Goal: Book appointment/travel/reservation

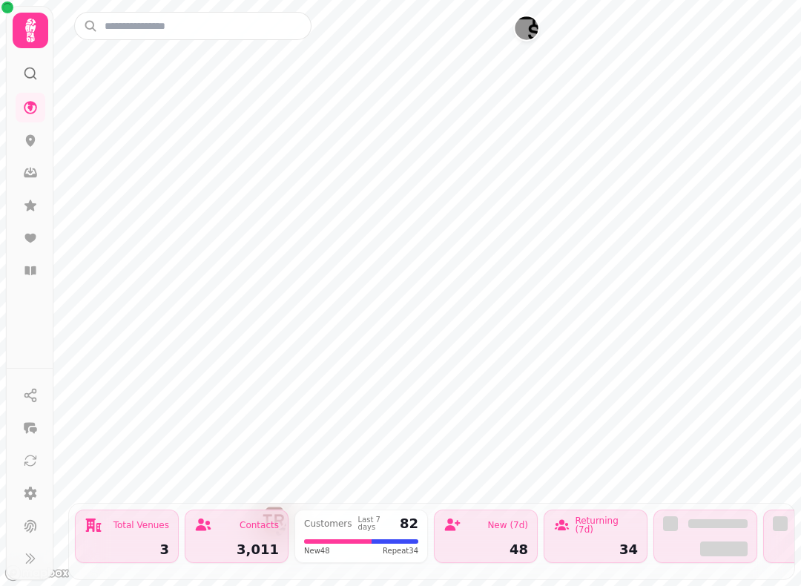
click at [36, 209] on icon at bounding box center [30, 205] width 15 height 15
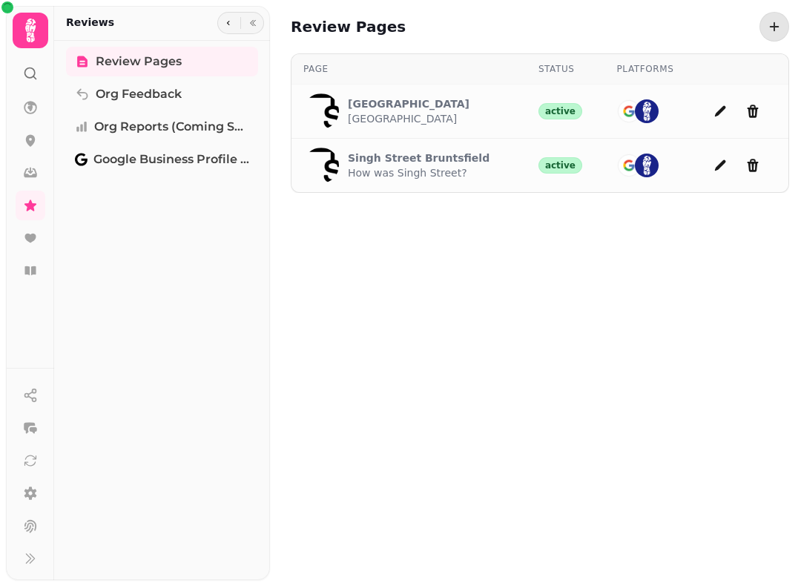
click at [432, 178] on p "How was Singh Street?" at bounding box center [419, 172] width 142 height 15
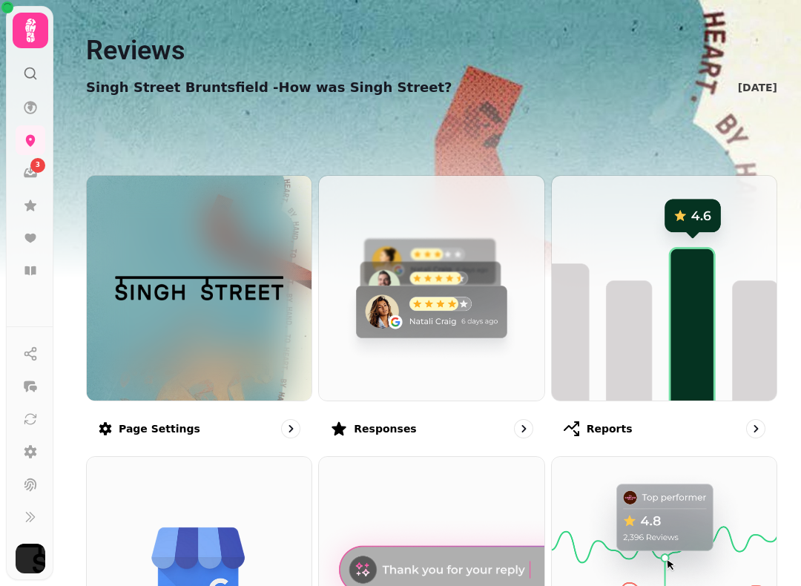
click at [401, 343] on img at bounding box center [431, 288] width 225 height 225
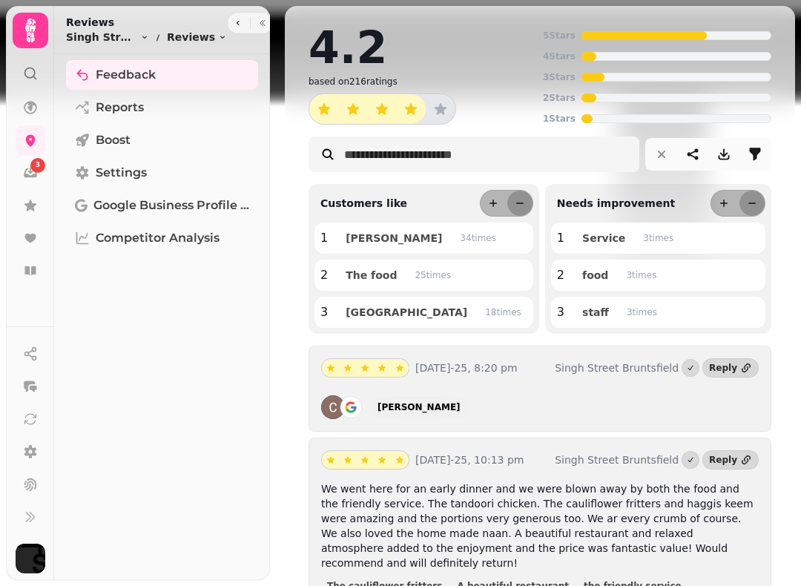
click at [31, 145] on icon at bounding box center [31, 141] width 10 height 12
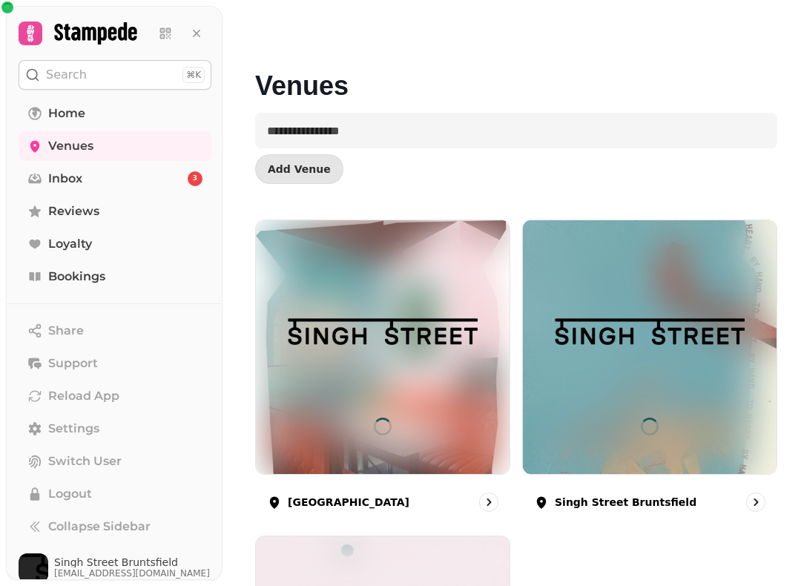
click at [686, 346] on img at bounding box center [650, 331] width 191 height 95
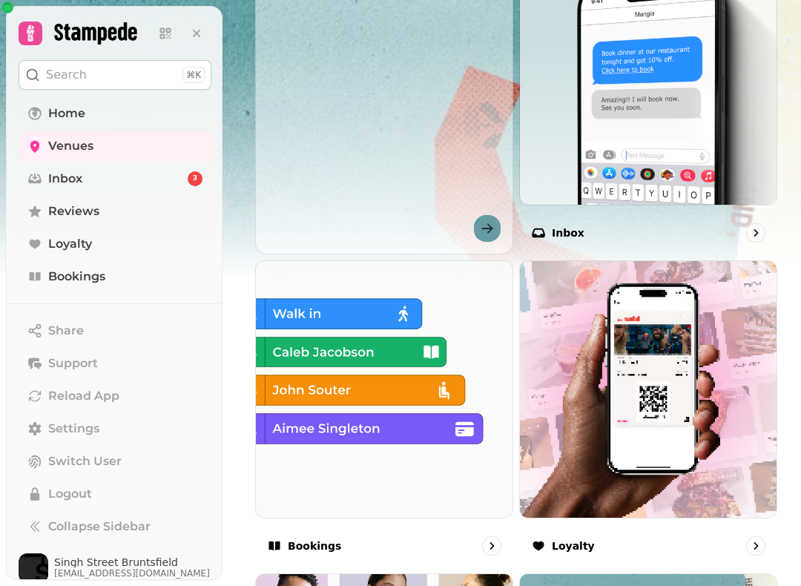
scroll to position [594, 0]
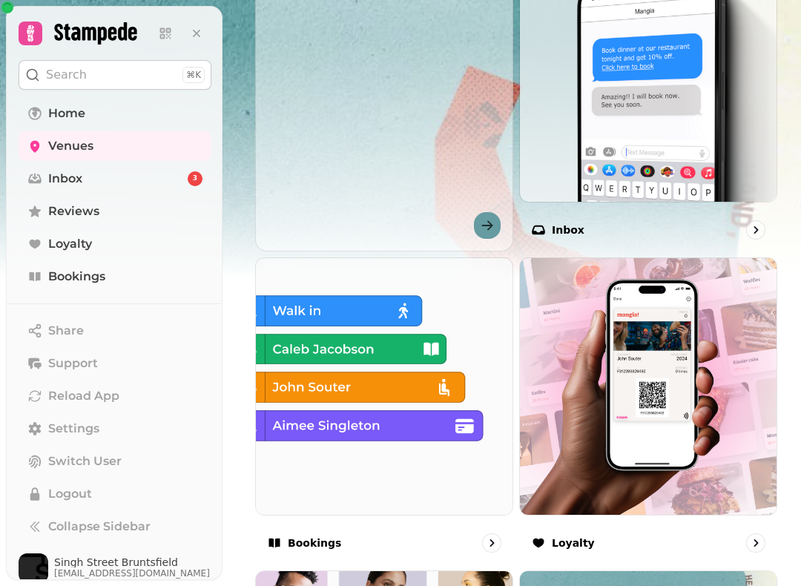
click at [422, 390] on img at bounding box center [384, 386] width 257 height 257
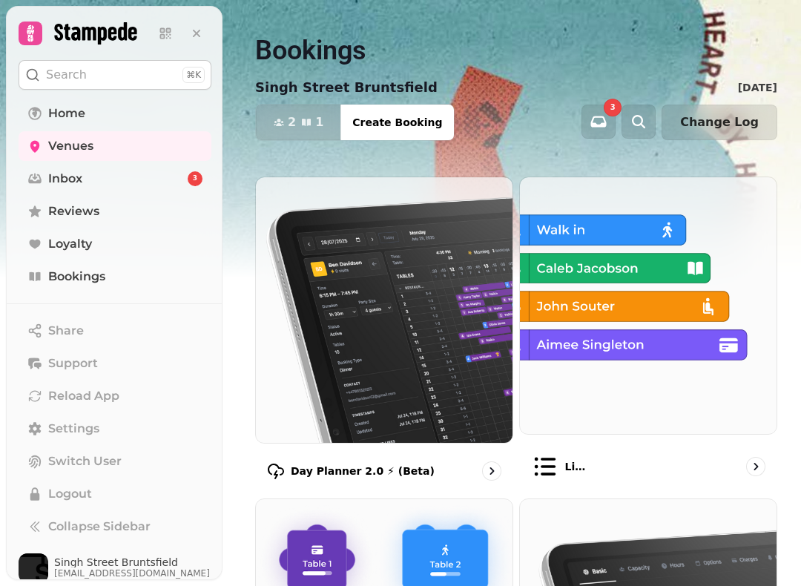
click at [611, 304] on img at bounding box center [648, 305] width 257 height 257
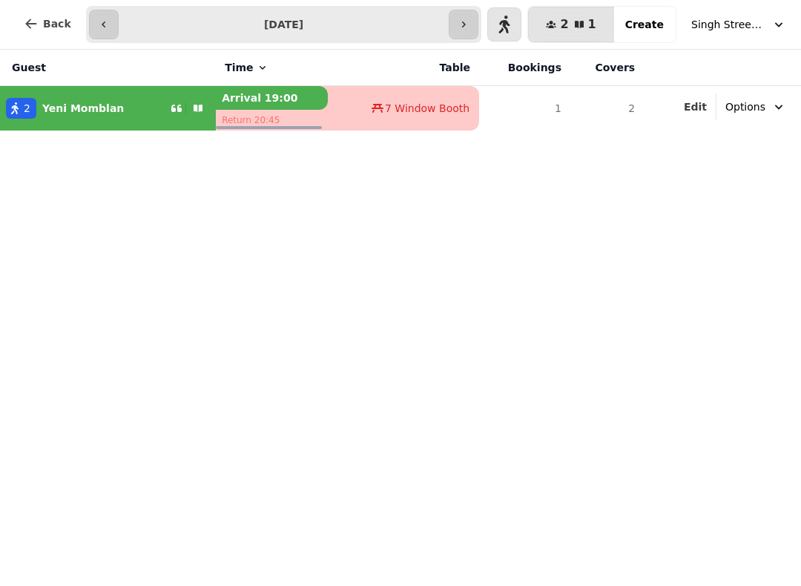
click at [486, 5] on div "**********" at bounding box center [400, 25] width 801 height 50
click at [447, 25] on input "**********" at bounding box center [284, 25] width 325 height 24
click at [470, 22] on icon "button" at bounding box center [464, 25] width 12 height 12
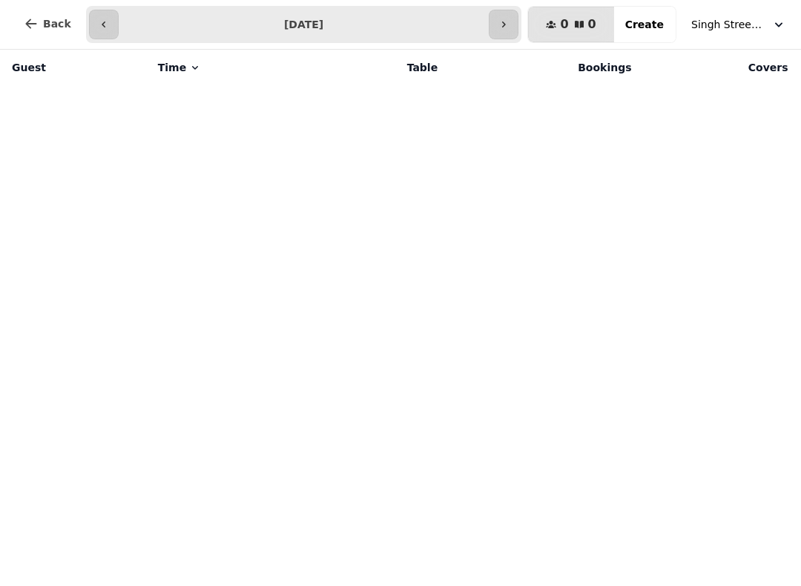
click at [510, 24] on icon "button" at bounding box center [504, 25] width 12 height 12
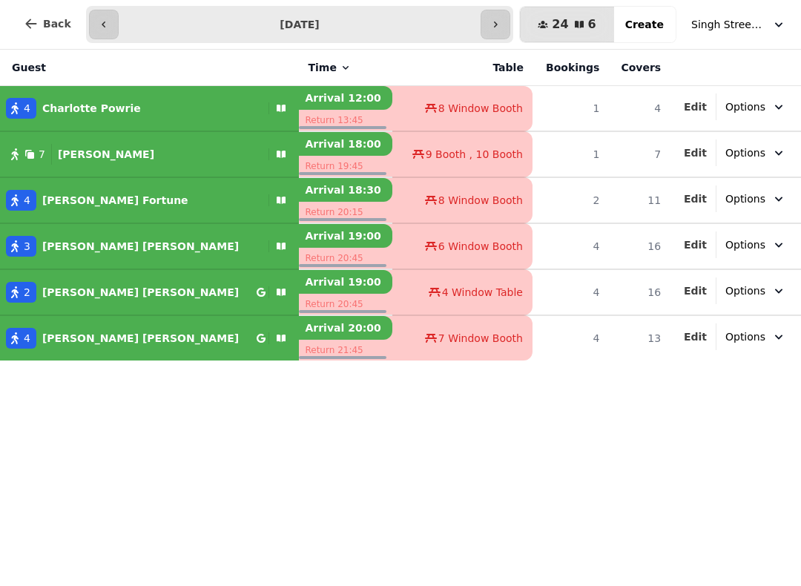
click at [498, 22] on icon "button" at bounding box center [496, 25] width 12 height 12
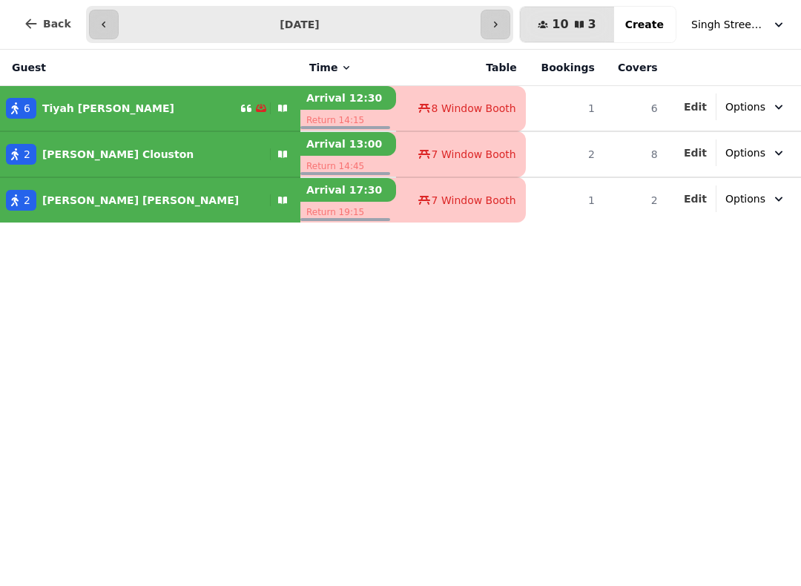
click at [114, 23] on button "button" at bounding box center [104, 25] width 30 height 30
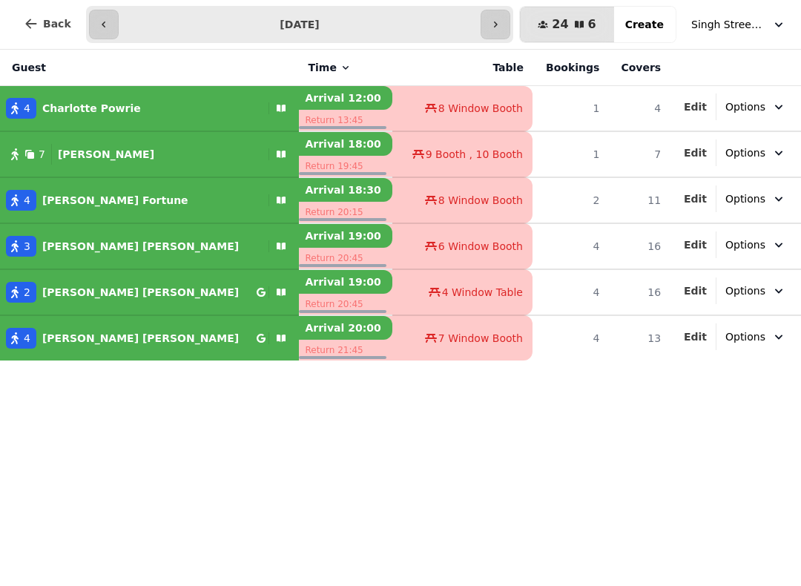
click at [112, 10] on button "button" at bounding box center [104, 25] width 30 height 30
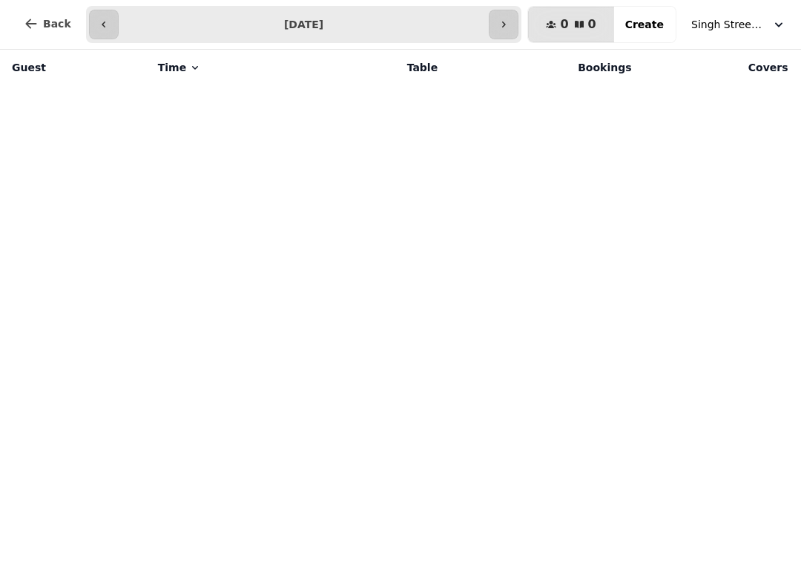
click at [99, 13] on button "button" at bounding box center [104, 25] width 30 height 30
type input "**********"
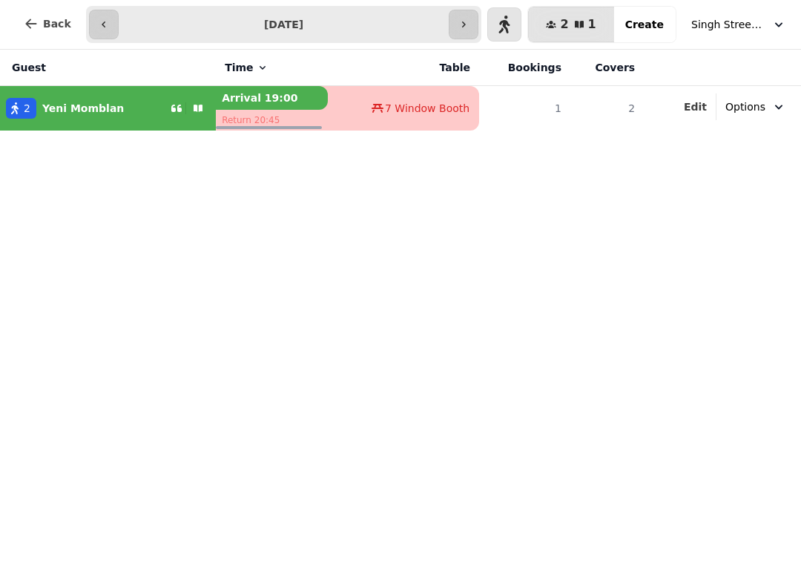
click at [655, 19] on span "Create" at bounding box center [645, 24] width 39 height 10
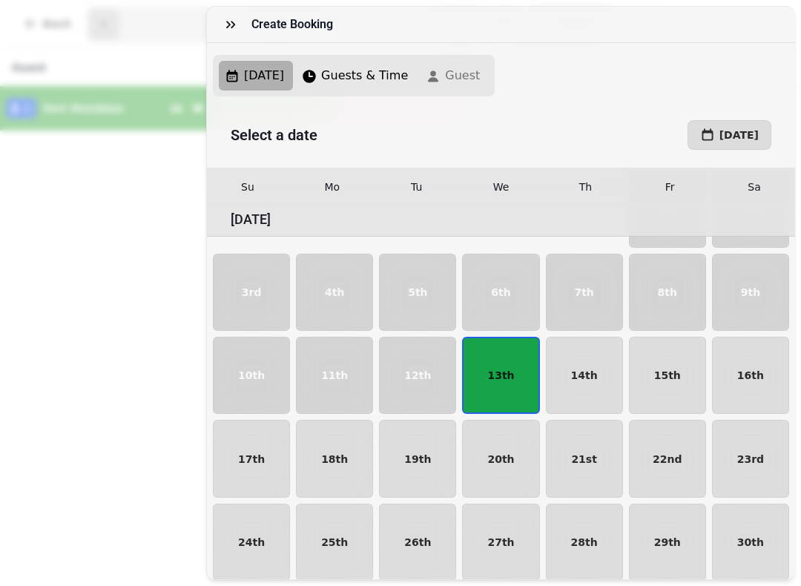
scroll to position [77, 0]
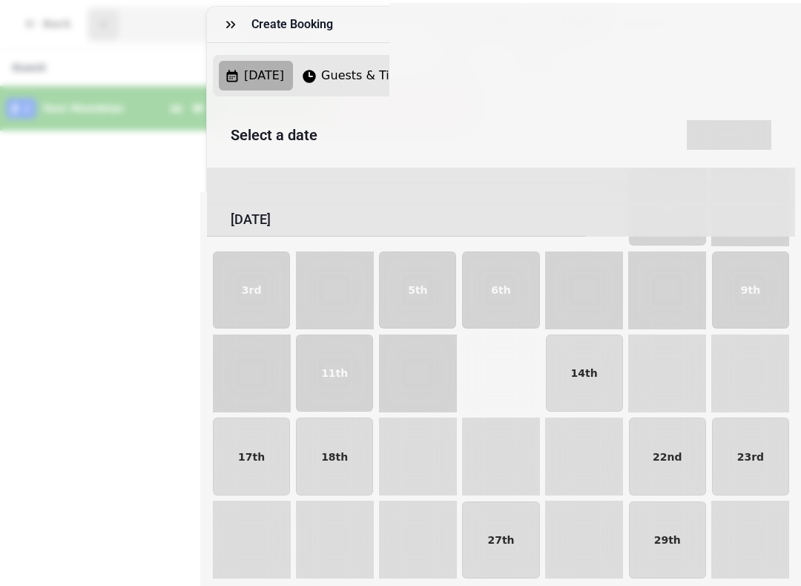
click at [507, 368] on p "13th" at bounding box center [501, 373] width 27 height 10
select select "*"
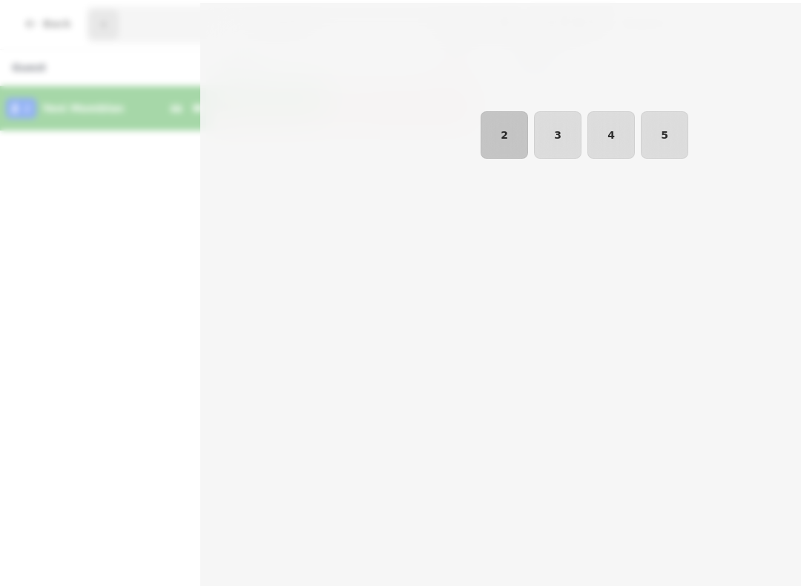
select select "****"
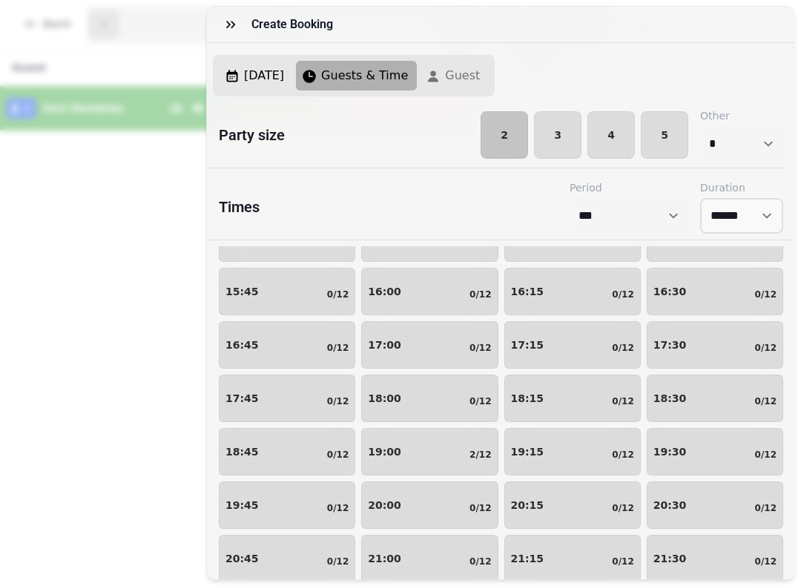
scroll to position [140, 0]
click at [427, 405] on div "18:00 0/12" at bounding box center [429, 397] width 123 height 18
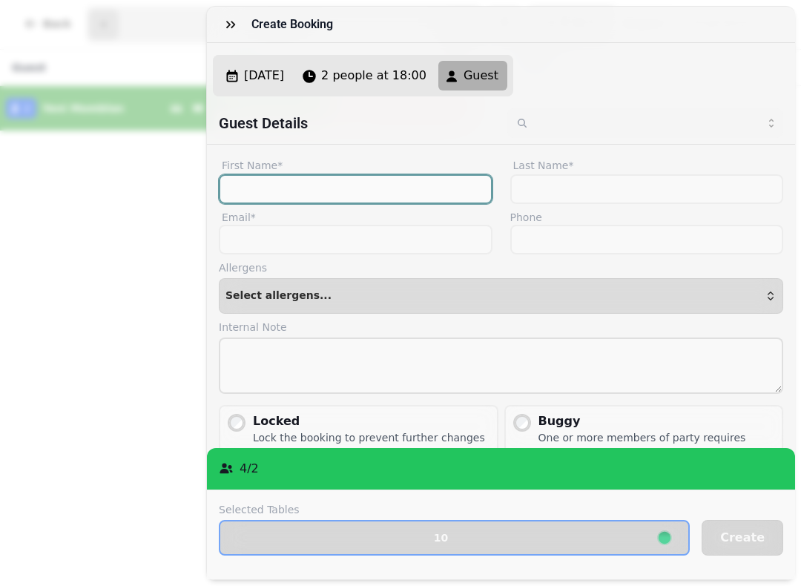
click at [385, 185] on input "First Name*" at bounding box center [356, 189] width 274 height 30
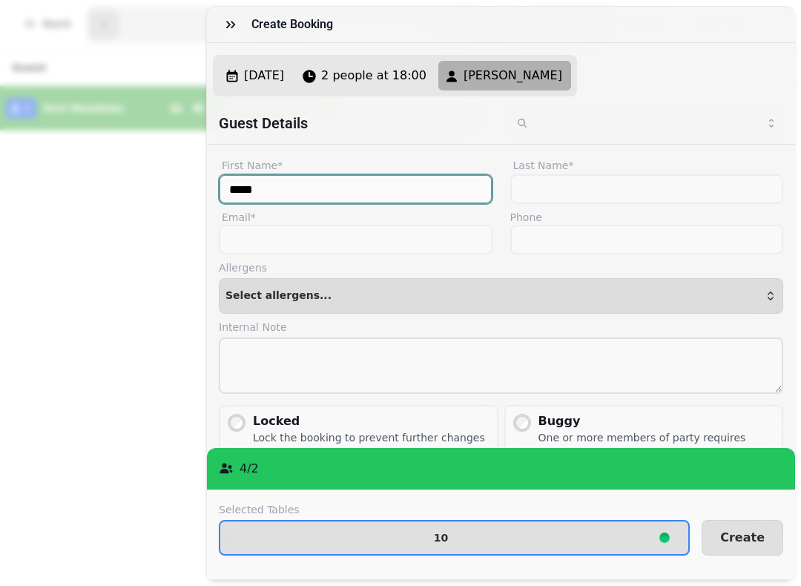
type input "*****"
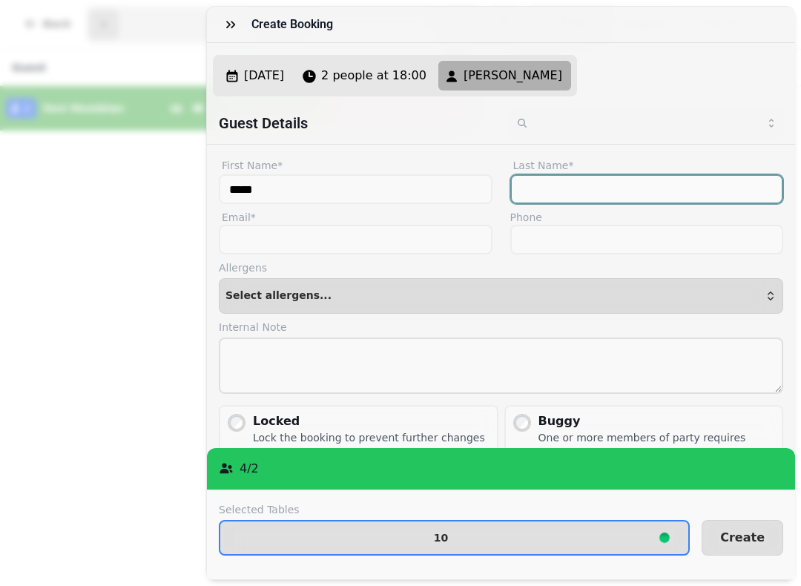
click at [620, 186] on input "Last Name*" at bounding box center [648, 189] width 274 height 30
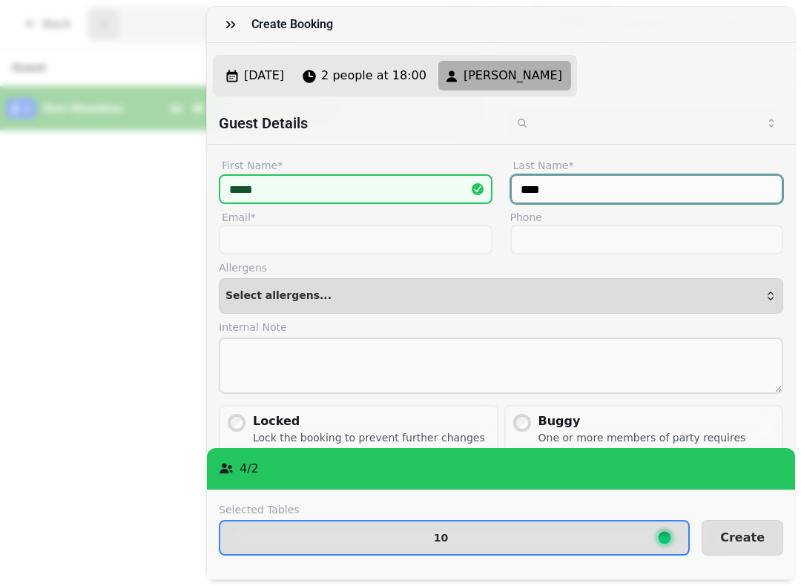
type input "****"
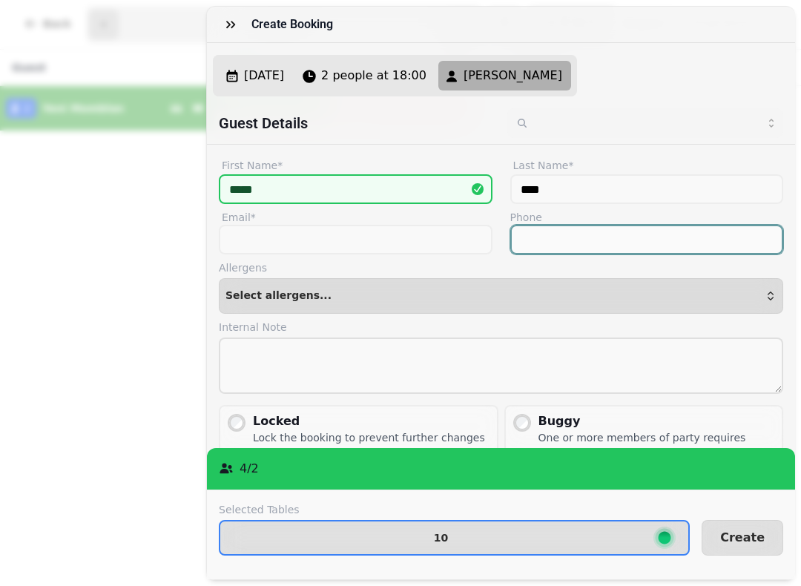
click at [659, 240] on input "Phone" at bounding box center [648, 240] width 274 height 30
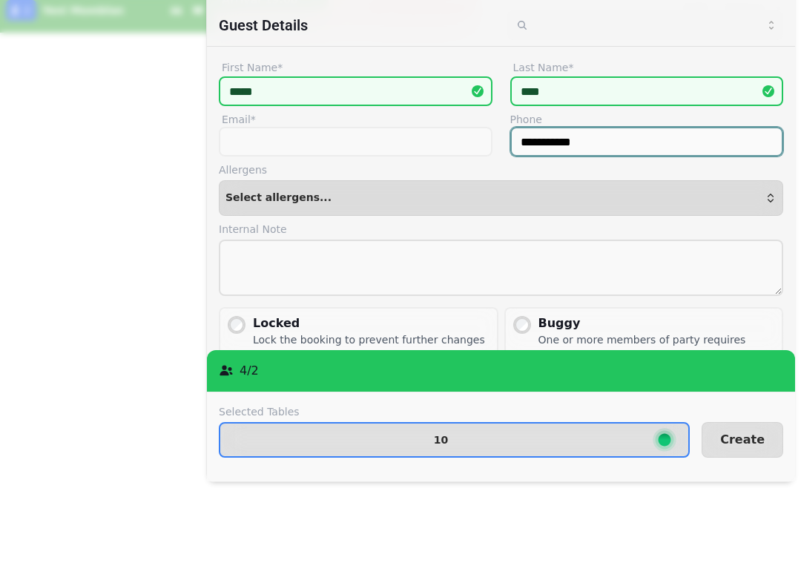
type input "**********"
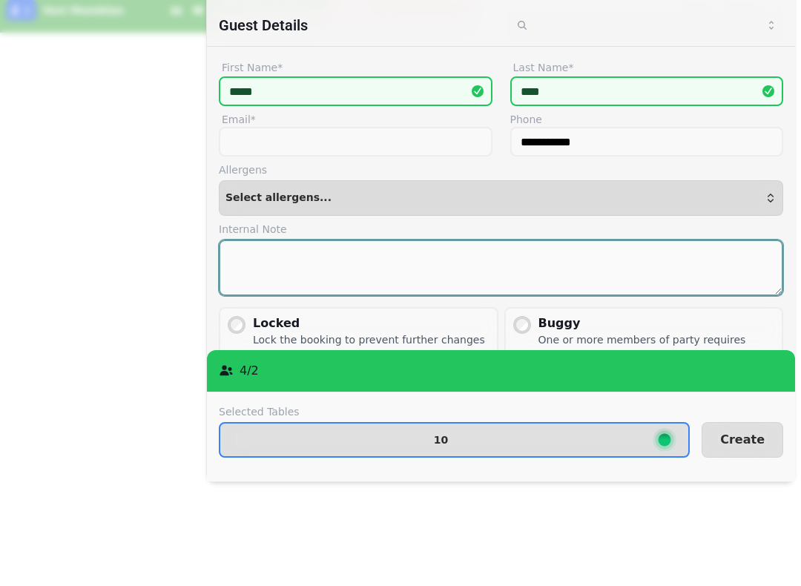
click at [692, 338] on textarea at bounding box center [501, 366] width 565 height 56
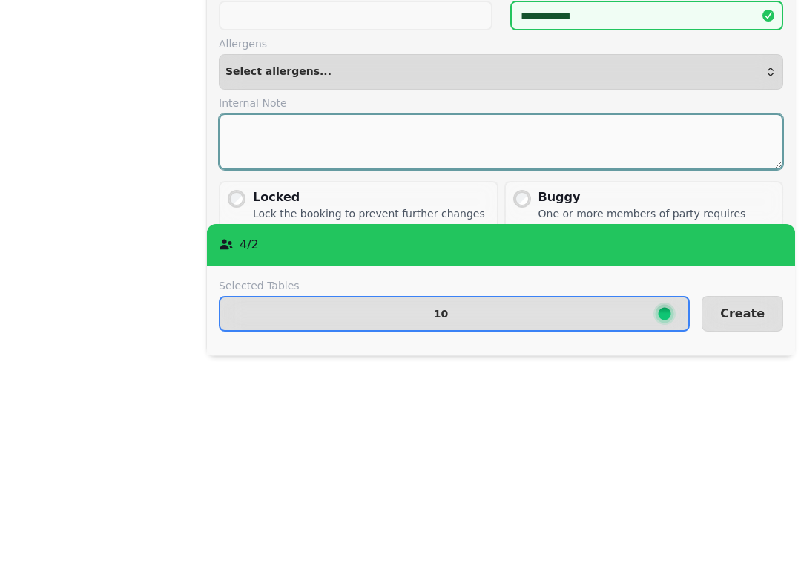
click at [609, 338] on textarea at bounding box center [501, 366] width 565 height 56
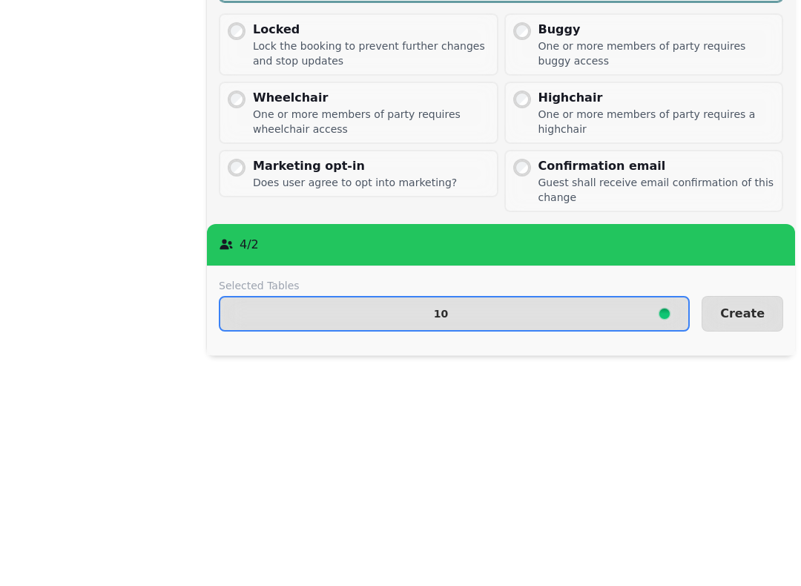
scroll to position [167, 0]
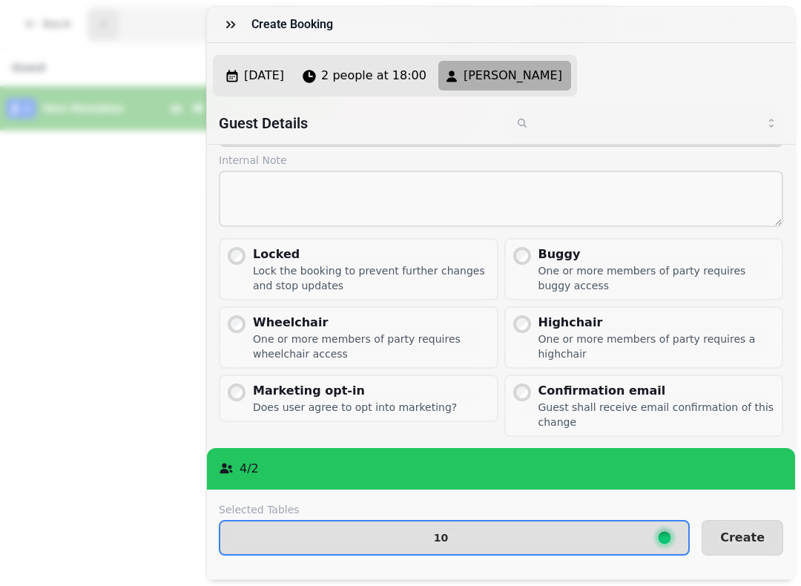
click at [754, 533] on span "Create" at bounding box center [743, 538] width 45 height 12
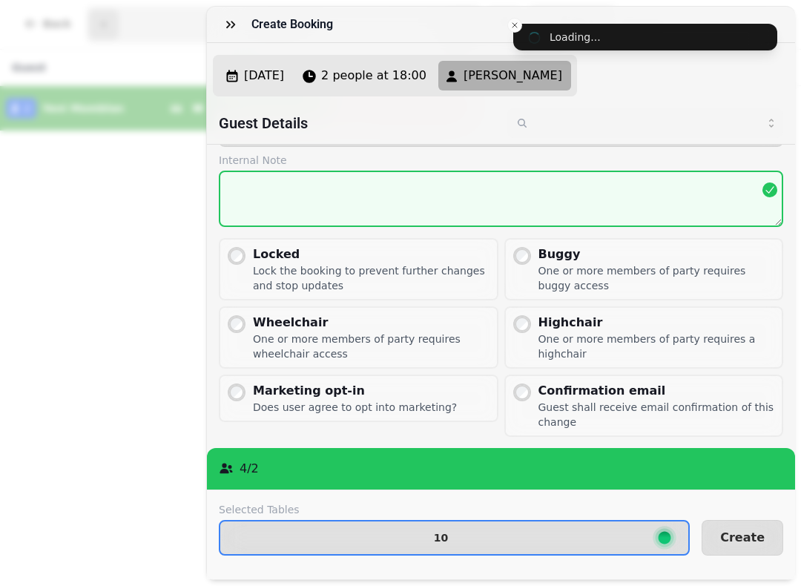
scroll to position [82, 0]
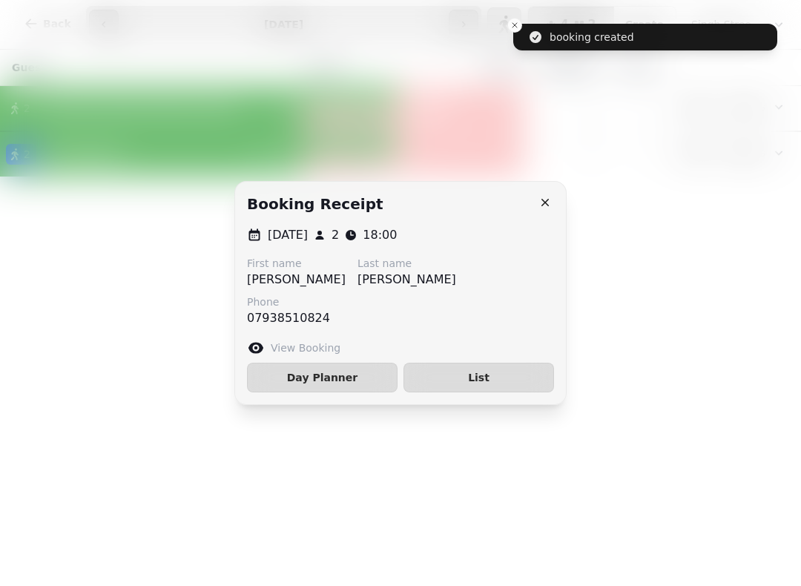
click at [548, 206] on icon "button" at bounding box center [545, 202] width 7 height 7
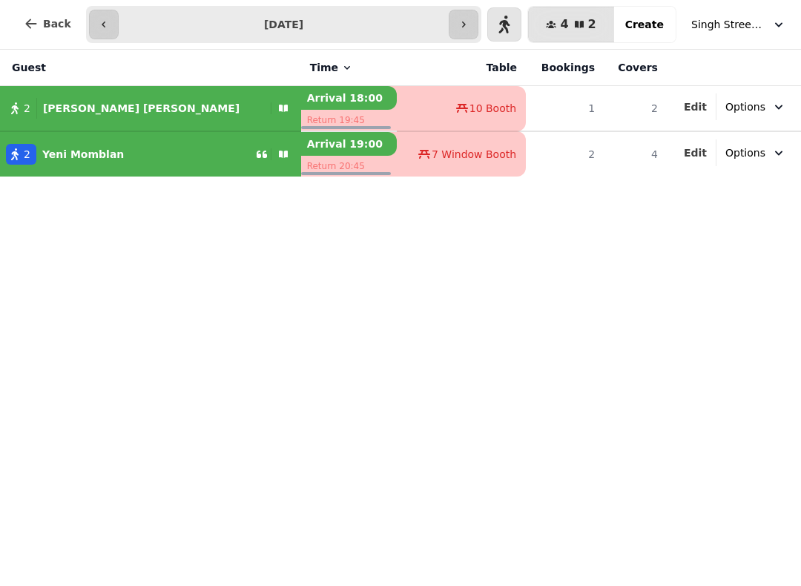
click at [511, 18] on icon "button" at bounding box center [505, 25] width 12 height 18
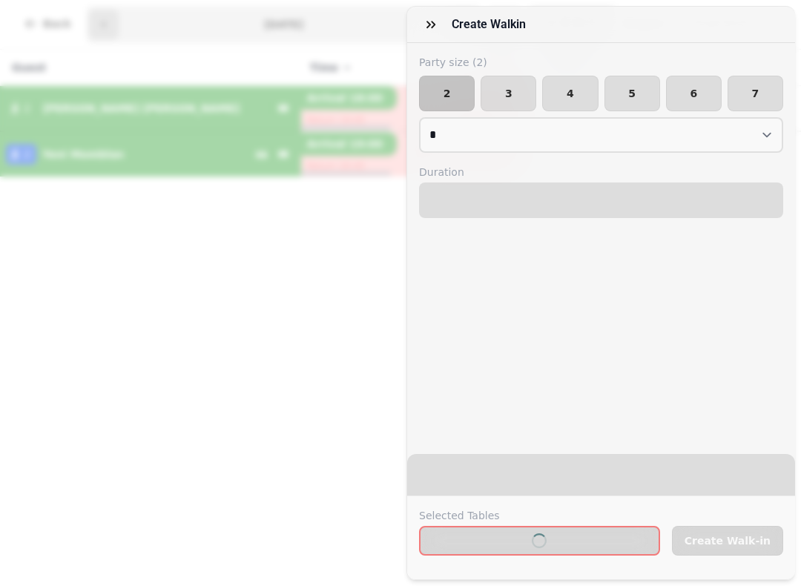
select select "****"
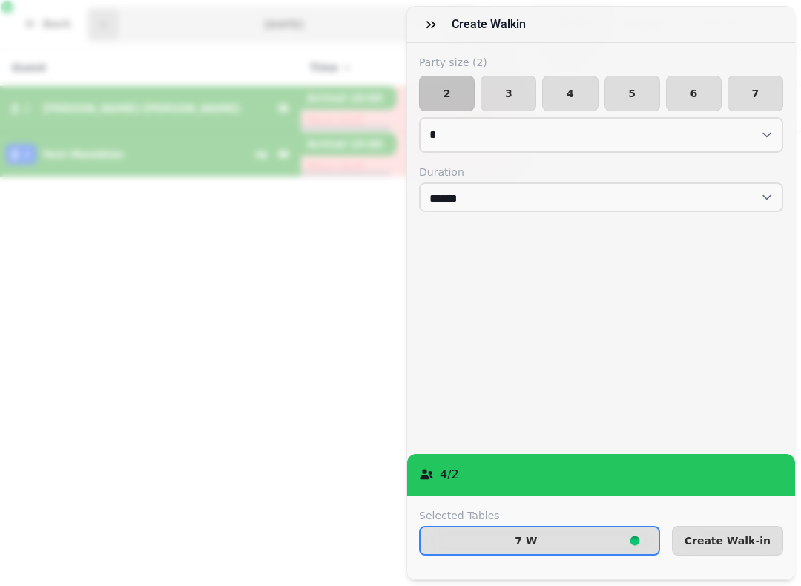
click at [736, 536] on span "Create Walk-in" at bounding box center [728, 541] width 86 height 10
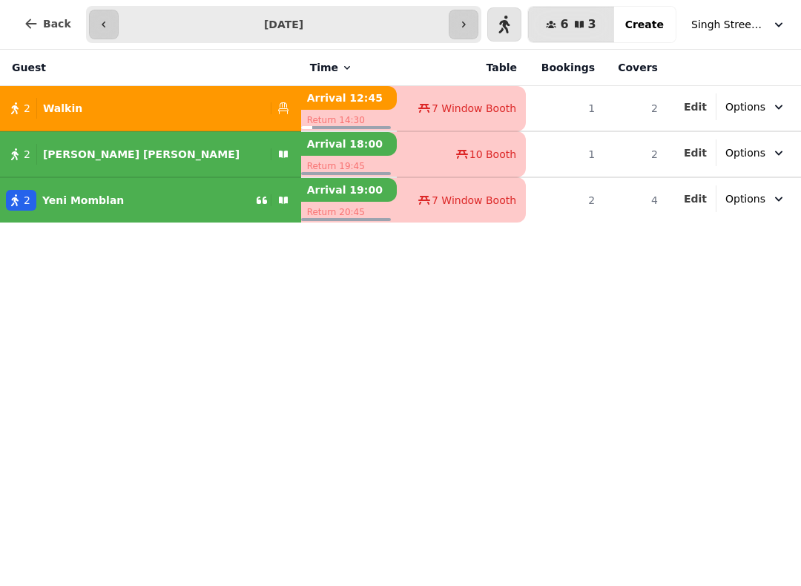
click at [105, 24] on icon "button" at bounding box center [104, 25] width 12 height 12
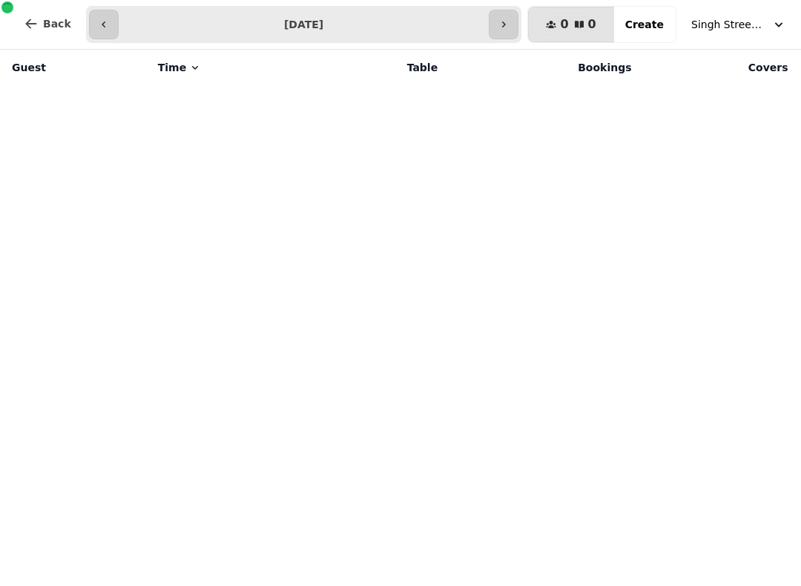
click at [508, 22] on icon "button" at bounding box center [504, 25] width 12 height 12
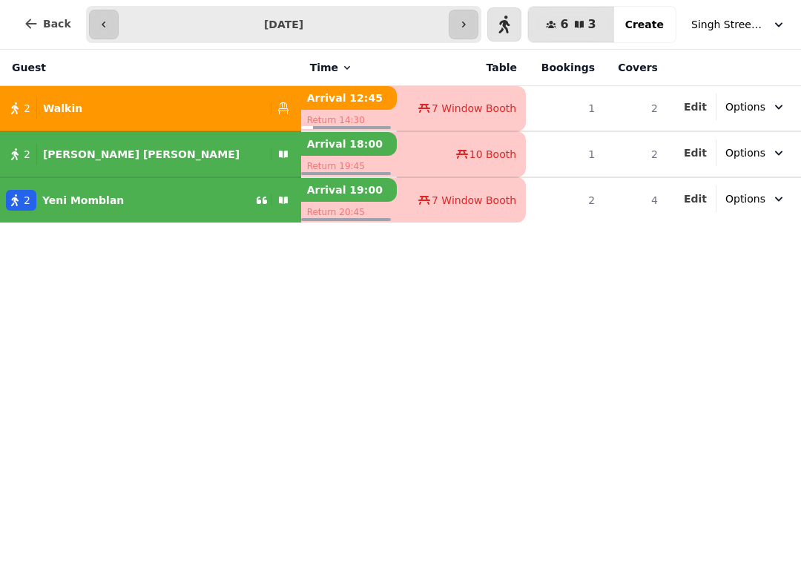
click at [470, 27] on icon "button" at bounding box center [464, 25] width 12 height 12
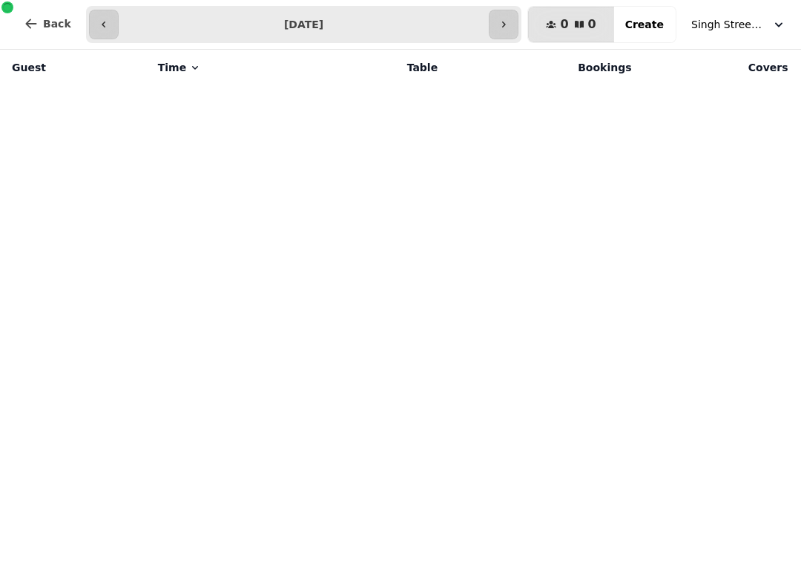
click at [510, 30] on button "button" at bounding box center [504, 25] width 30 height 30
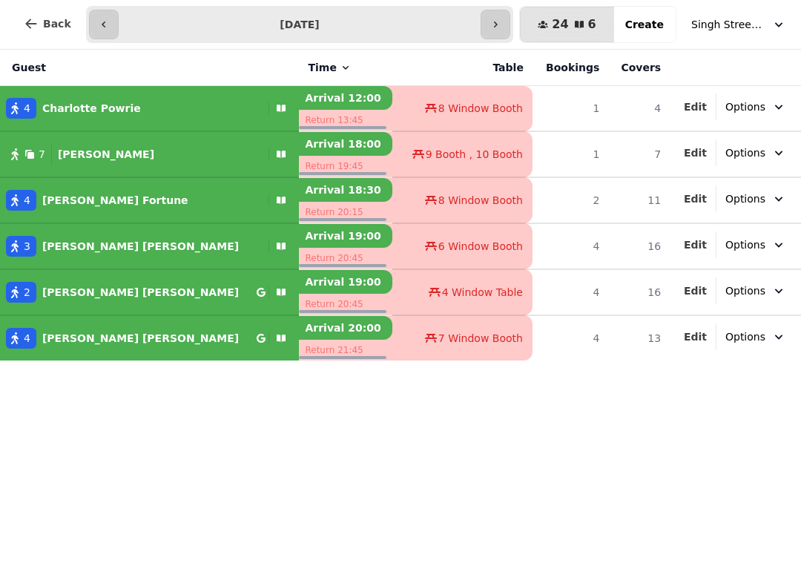
click at [502, 24] on icon "button" at bounding box center [496, 25] width 12 height 12
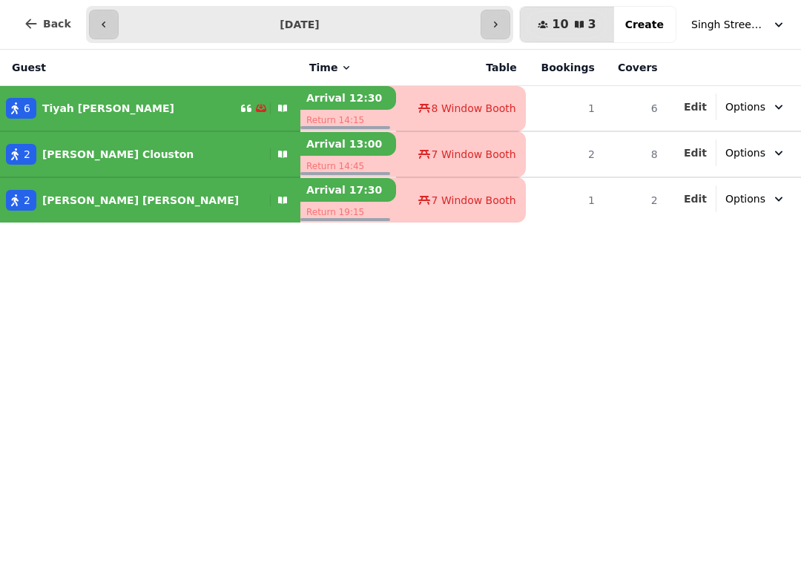
click at [102, 21] on icon "button" at bounding box center [104, 25] width 12 height 12
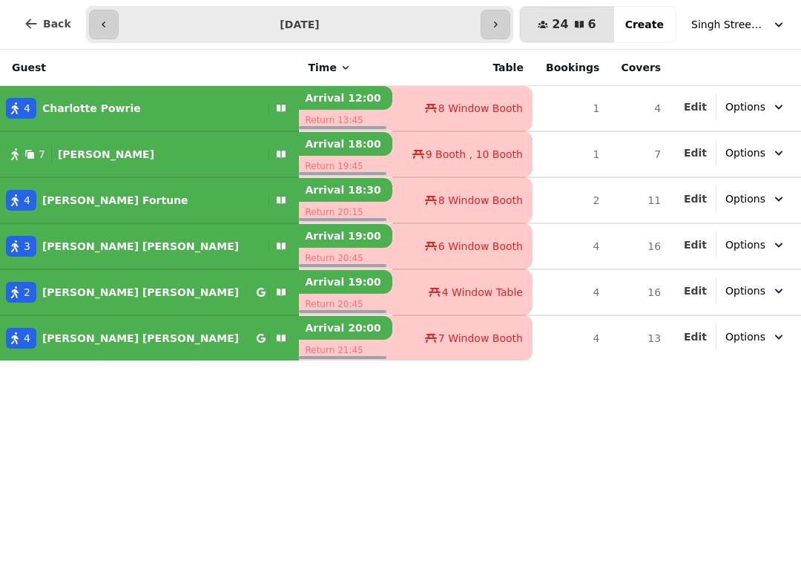
click at [105, 19] on icon "button" at bounding box center [104, 25] width 12 height 12
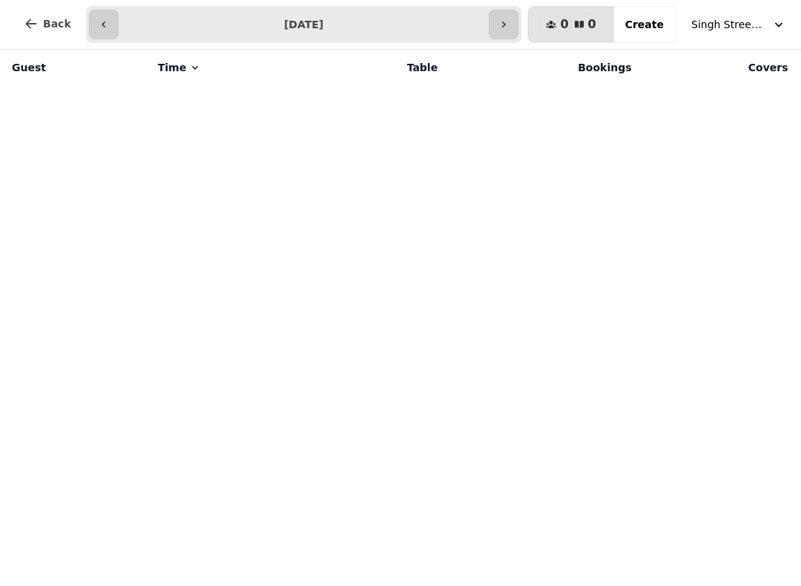
click at [105, 19] on icon "button" at bounding box center [104, 25] width 12 height 12
type input "**********"
